Goal: Find contact information: Find contact information

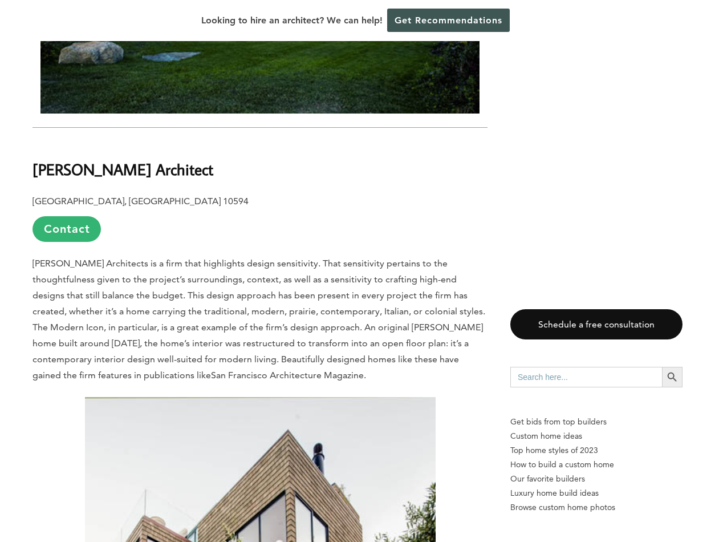
scroll to position [2586, 0]
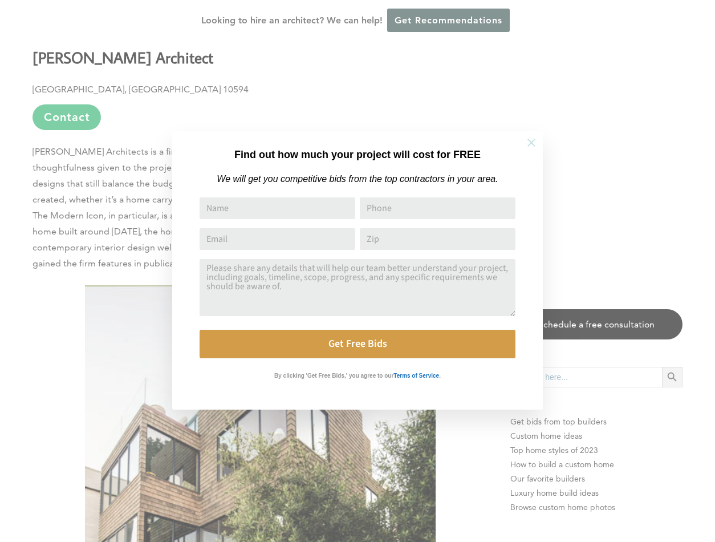
click at [531, 141] on icon at bounding box center [532, 143] width 8 height 8
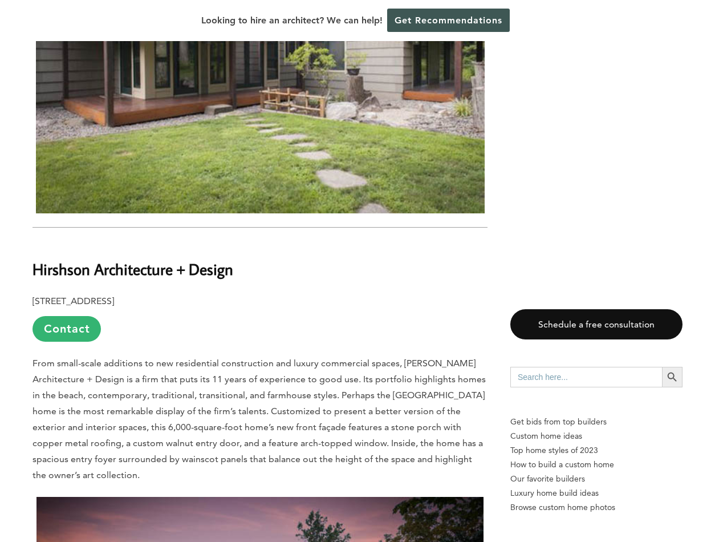
scroll to position [4245, 0]
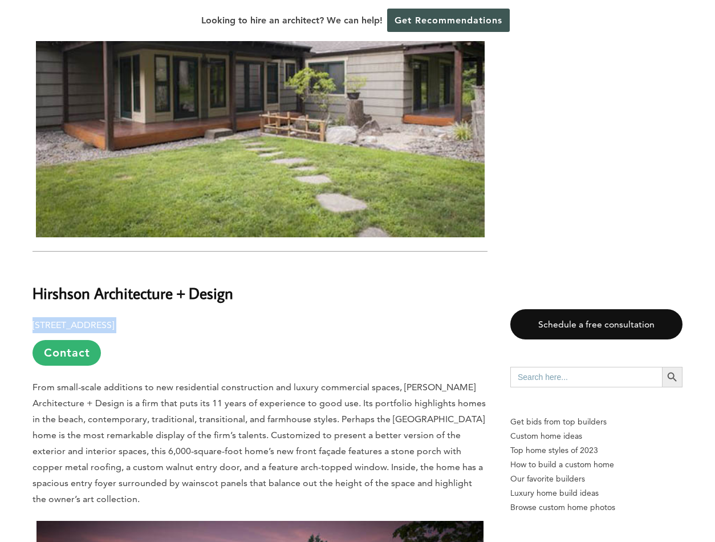
drag, startPoint x: 182, startPoint y: 288, endPoint x: 33, endPoint y: 288, distance: 149.4
click at [33, 317] on p "[STREET_ADDRESS] Contact" at bounding box center [260, 341] width 455 height 48
copy p "[STREET_ADDRESS]"
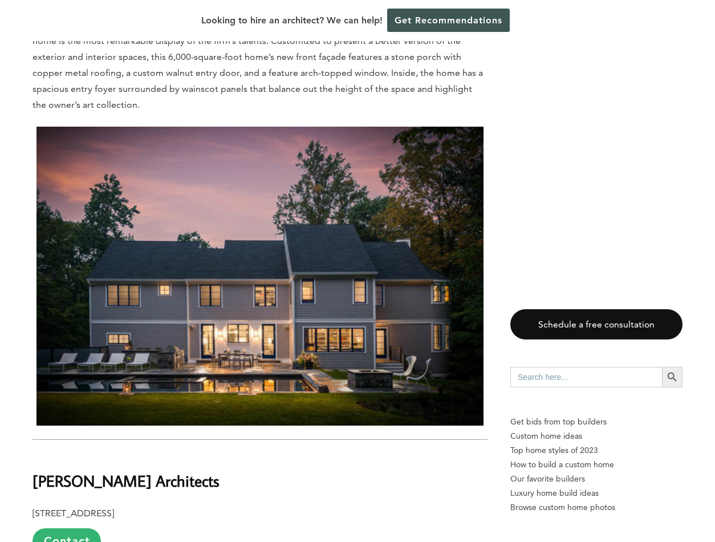
scroll to position [4631, 0]
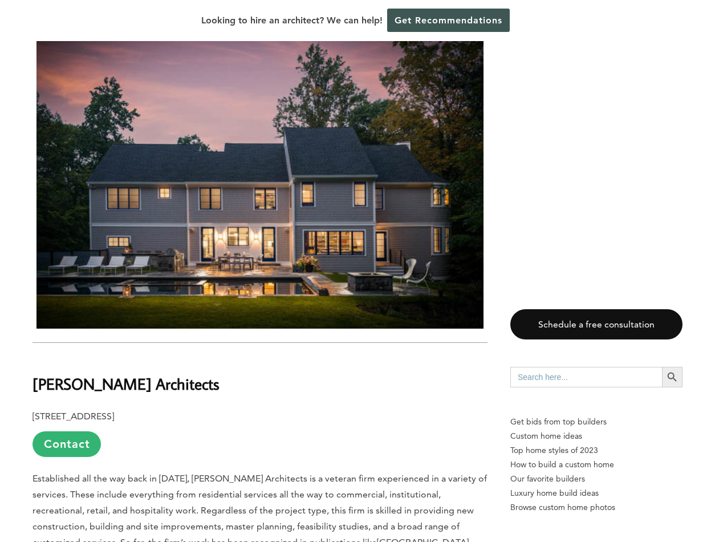
scroll to position [4429, 0]
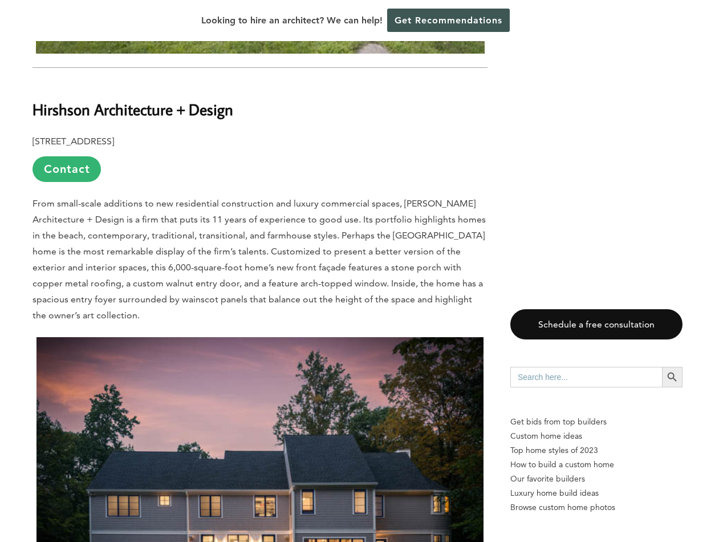
click at [96, 209] on p "From small-scale additions to new residential construction and luxury commercia…" at bounding box center [260, 260] width 455 height 128
click at [116, 337] on img at bounding box center [260, 486] width 447 height 298
